Goal: Task Accomplishment & Management: Manage account settings

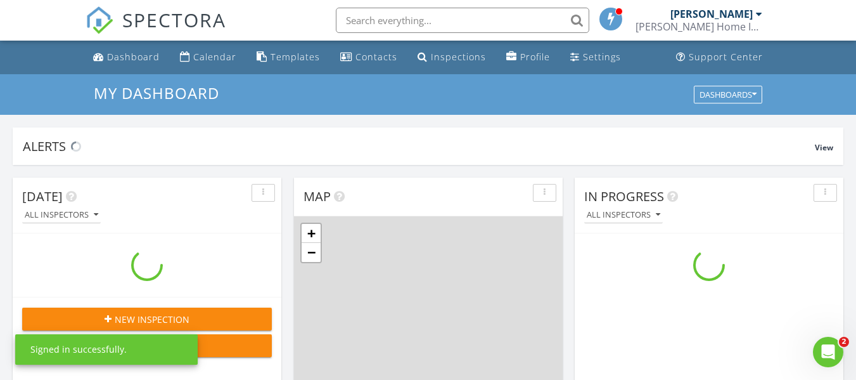
scroll to position [1173, 876]
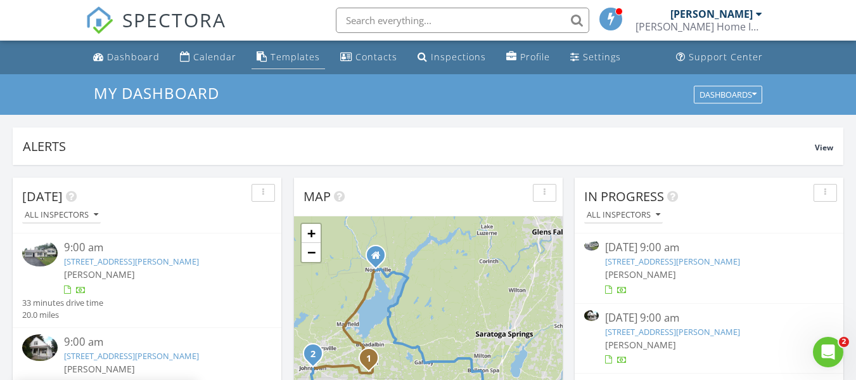
click at [292, 56] on div "Templates" at bounding box center [295, 57] width 49 height 12
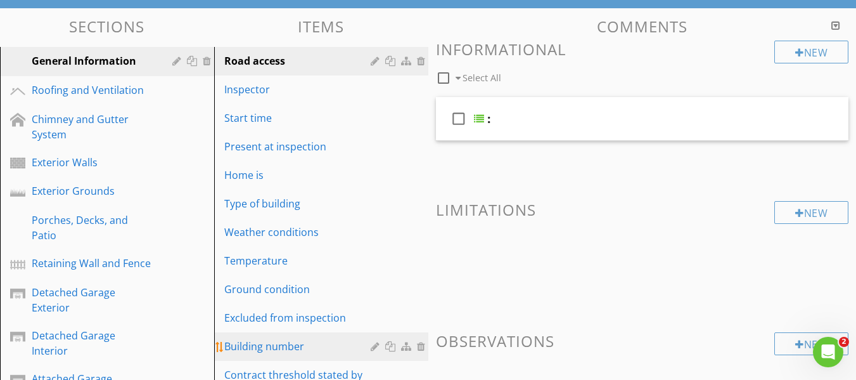
scroll to position [211, 0]
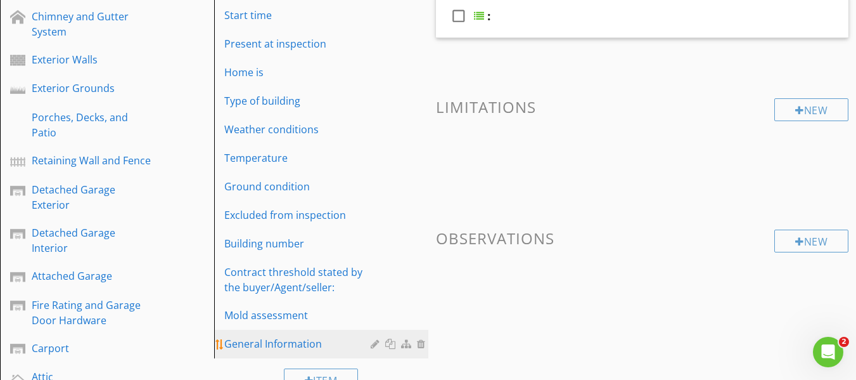
click at [291, 337] on div "General Information" at bounding box center [299, 343] width 150 height 15
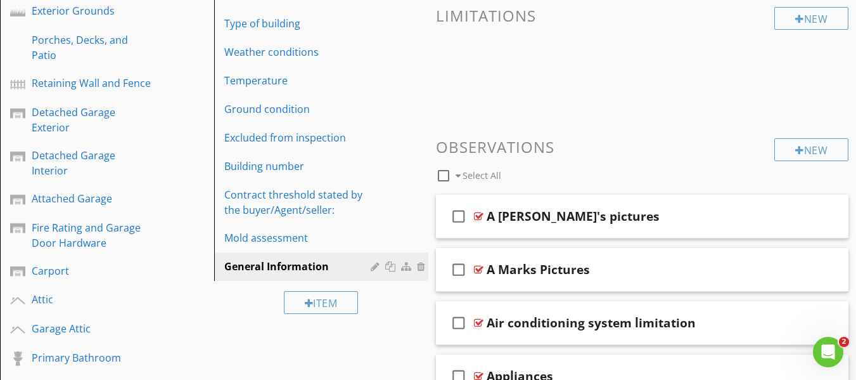
scroll to position [317, 0]
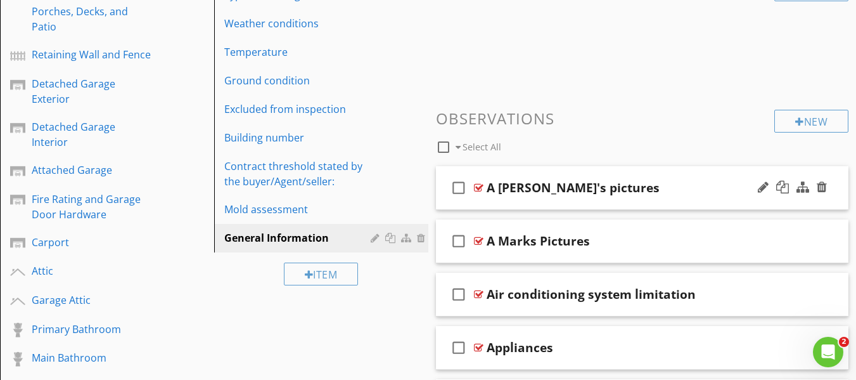
click at [644, 190] on div "A [PERSON_NAME]'s pictures" at bounding box center [632, 187] width 291 height 15
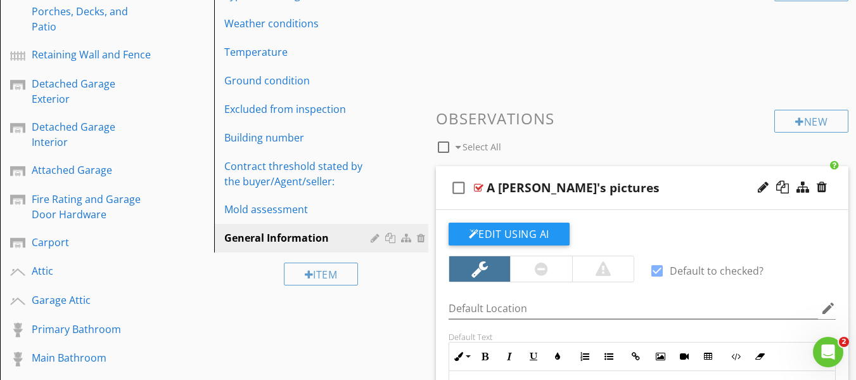
scroll to position [423, 0]
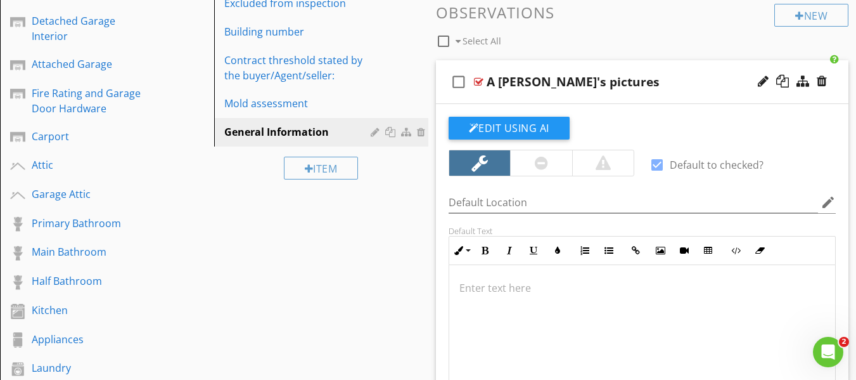
click at [656, 168] on div at bounding box center [657, 165] width 22 height 22
checkbox input "false"
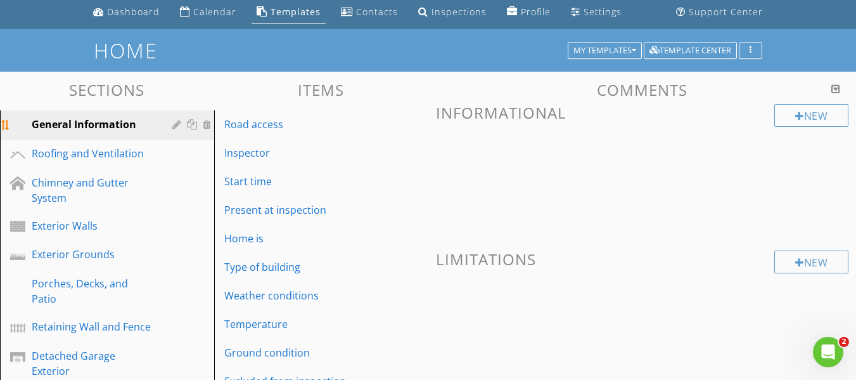
scroll to position [0, 0]
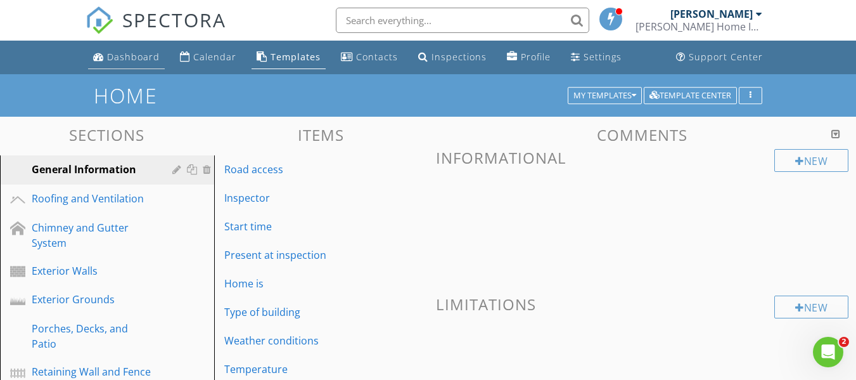
click at [132, 55] on div "Dashboard" at bounding box center [133, 57] width 53 height 12
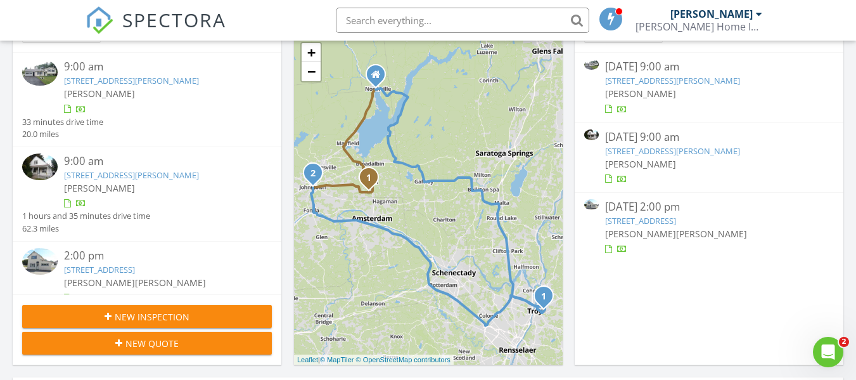
scroll to position [211, 0]
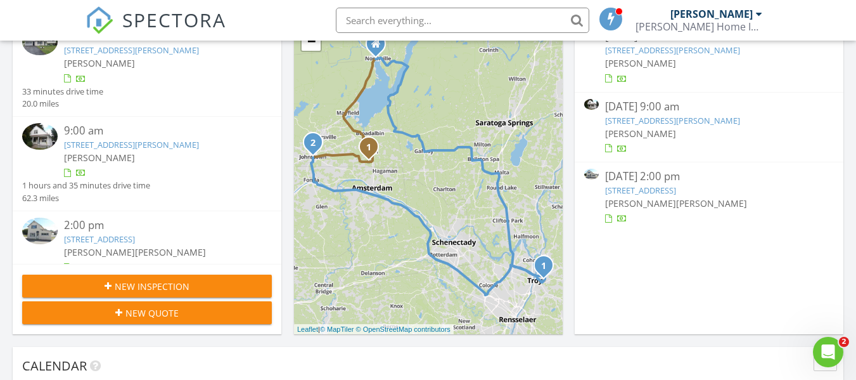
click at [676, 191] on link "4 Colonial Ct, Johnstown, NY 12095" at bounding box center [640, 189] width 71 height 11
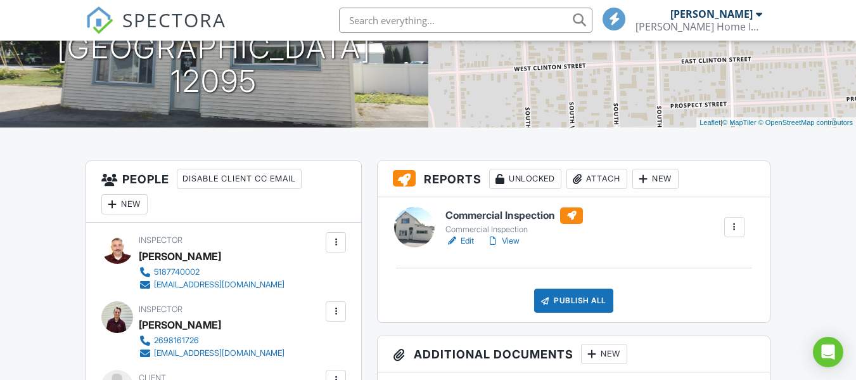
click at [470, 240] on link "Edit" at bounding box center [459, 240] width 29 height 13
